Goal: Task Accomplishment & Management: Manage account settings

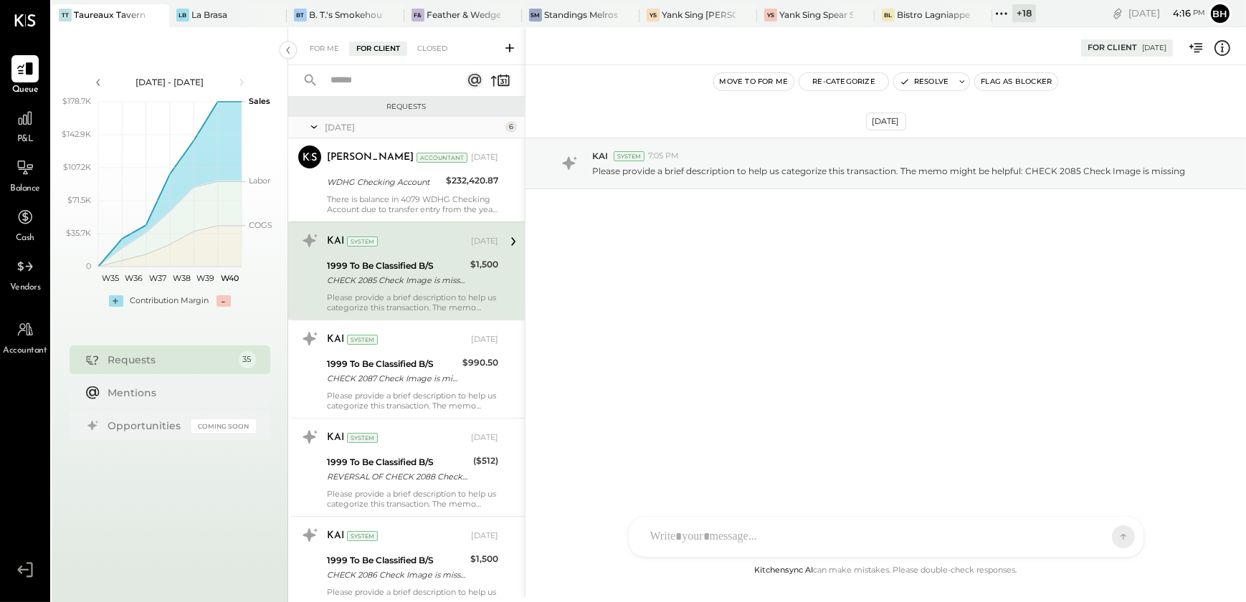
click at [658, 344] on div "[DATE] KAI System 7:05 PM Please provide a brief description to help us categor…" at bounding box center [886, 313] width 721 height 497
click at [716, 299] on div "[DATE] KAI System 7:05 PM Please provide a brief description to help us categor…" at bounding box center [886, 313] width 721 height 497
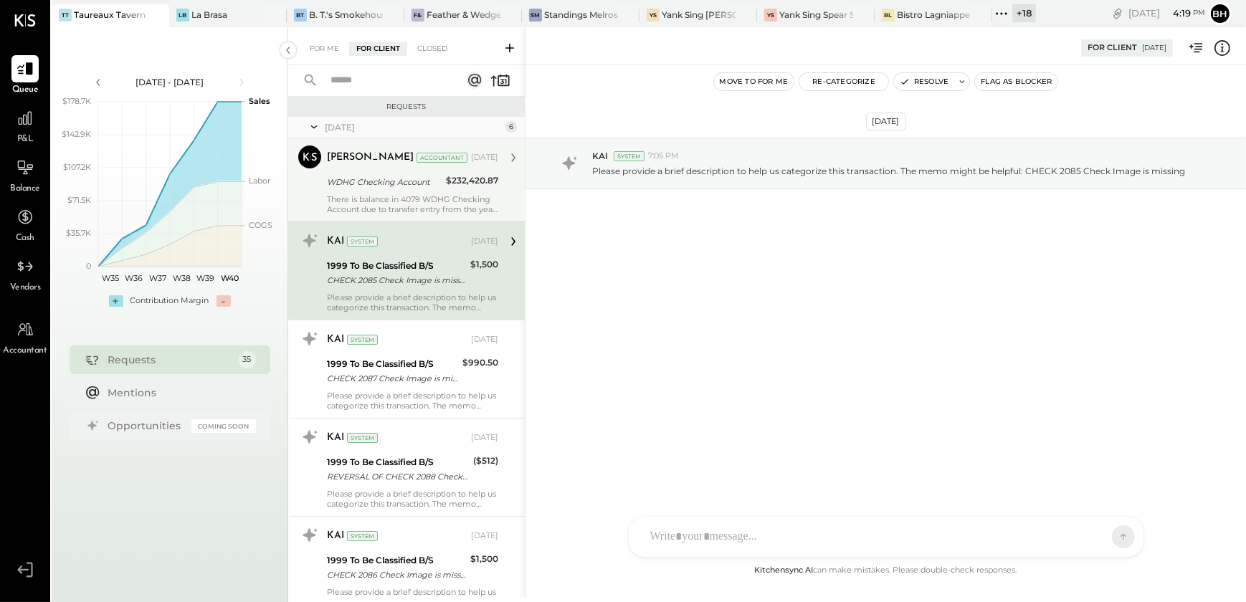
click at [375, 193] on div "[PERSON_NAME] Accountant [DATE] WDHG Checking Account $232,420.87 There is bala…" at bounding box center [412, 180] width 171 height 69
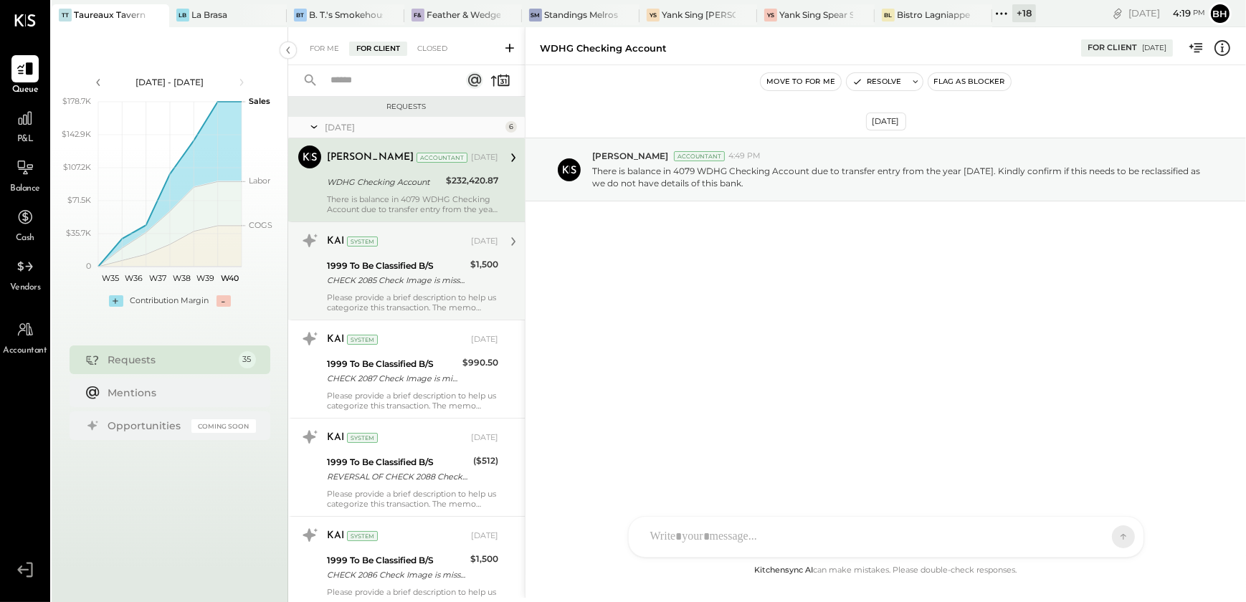
click at [398, 283] on div "CHECK 2085 Check Image is missing" at bounding box center [396, 280] width 139 height 14
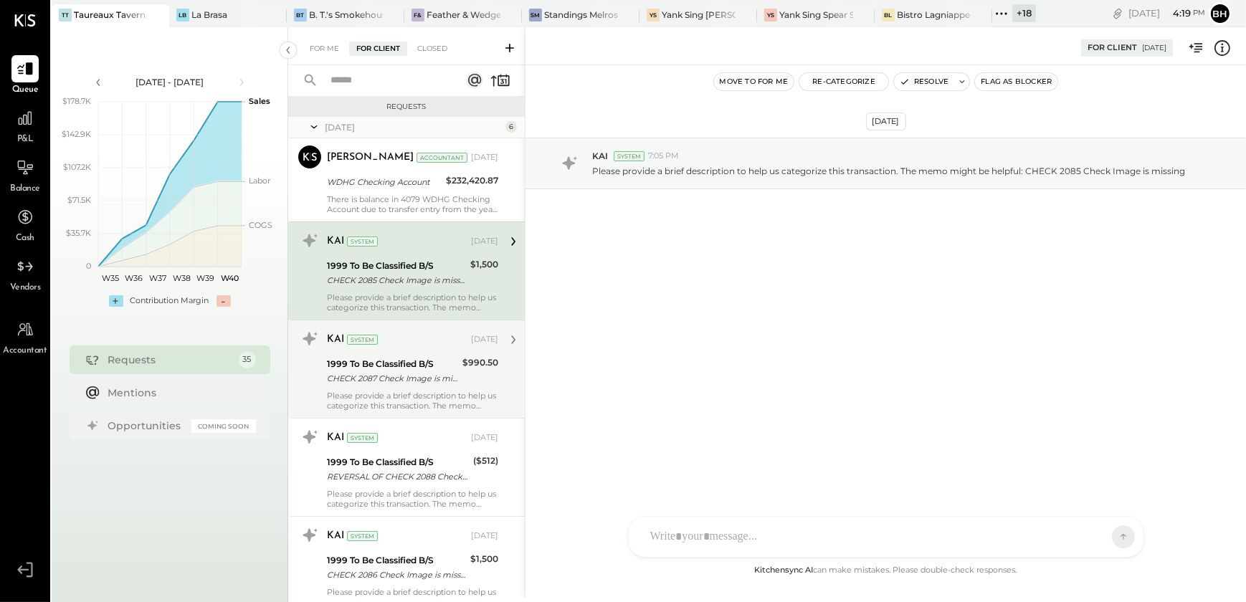
click at [399, 380] on div "CHECK 2087 Check Image is missing" at bounding box center [392, 378] width 131 height 14
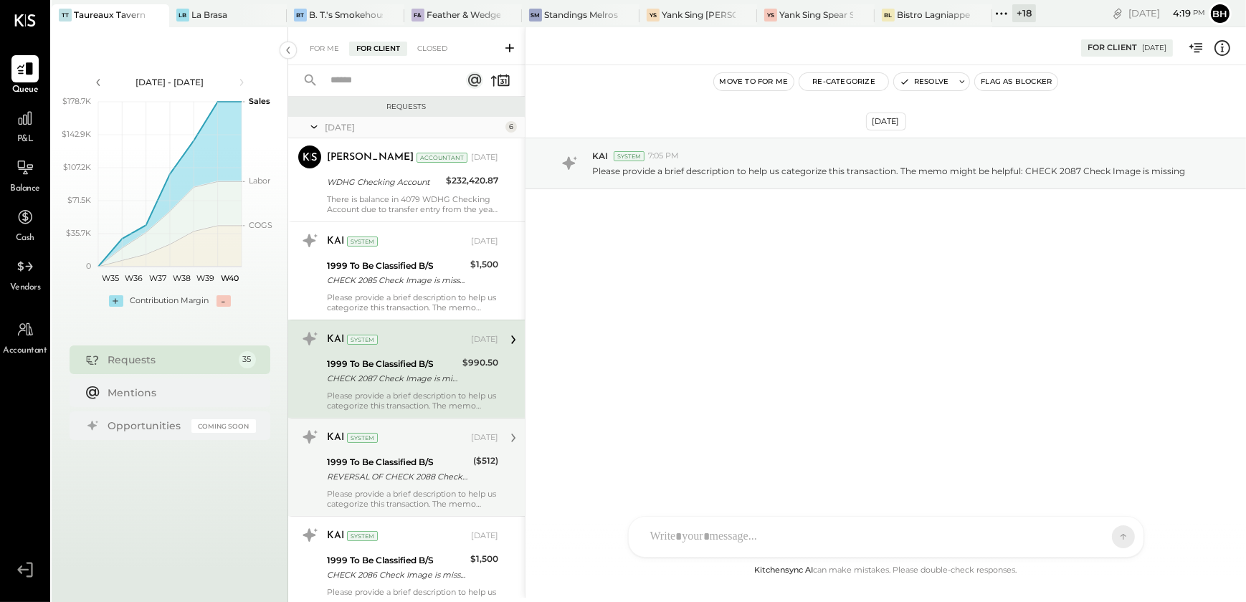
click at [387, 490] on div "Please provide a brief description to help us categorize this transaction. The …" at bounding box center [412, 499] width 171 height 20
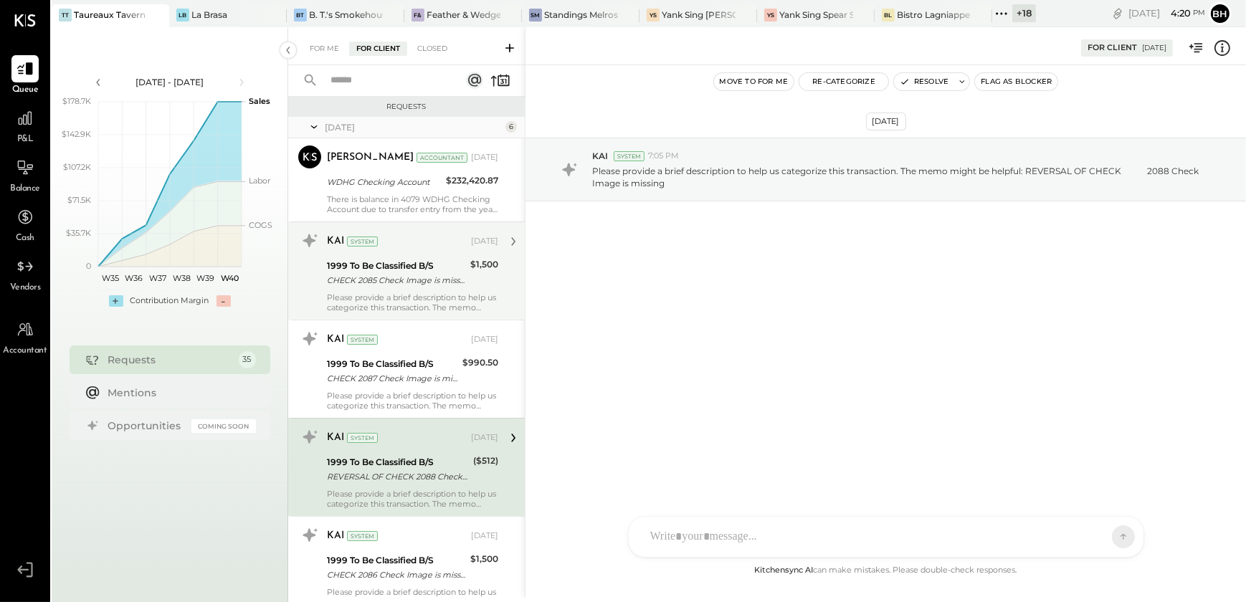
click at [354, 290] on div "KAI System [DATE] 1999 To Be Classified B/S CHECK 2085 Check Image is missing $…" at bounding box center [412, 270] width 171 height 83
